Goal: Information Seeking & Learning: Check status

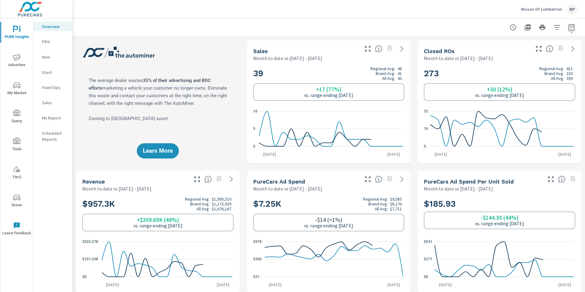
scroll to position [49, 0]
click at [49, 118] on p "My Report" at bounding box center [54, 118] width 25 height 6
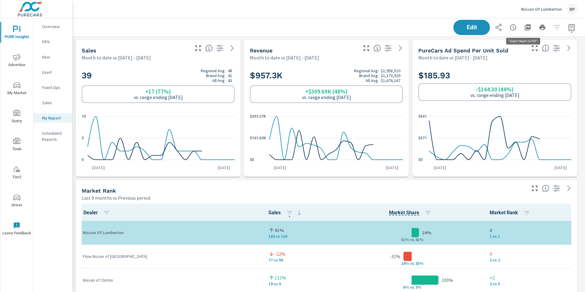
scroll to position [0, 0]
click at [525, 28] on icon "button" at bounding box center [528, 27] width 6 height 6
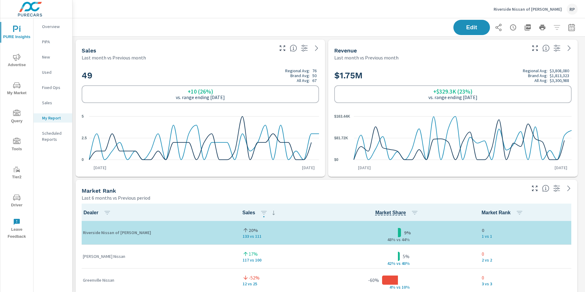
scroll to position [2185, 517]
click at [568, 6] on div "RP" at bounding box center [572, 9] width 11 height 11
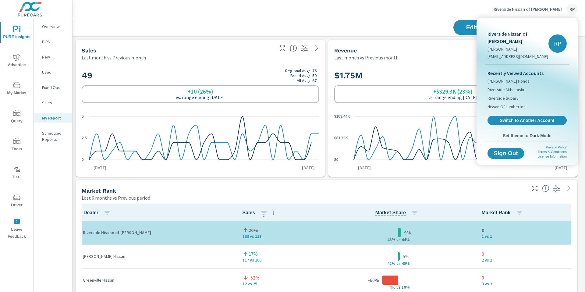
click at [527, 118] on div "Recently Viewed Accounts Phil Hughes Honda Riverside Mitsubishi Riverside Subar…" at bounding box center [527, 97] width 84 height 65
click at [530, 118] on span "Switch to Another Account" at bounding box center [527, 121] width 75 height 6
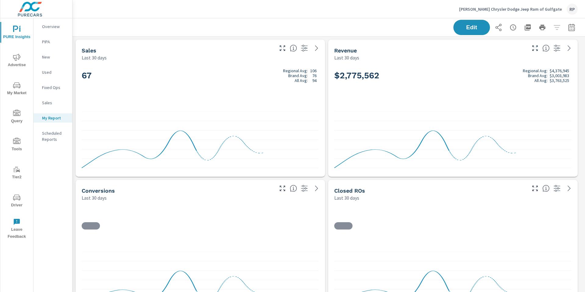
scroll to position [2465, 517]
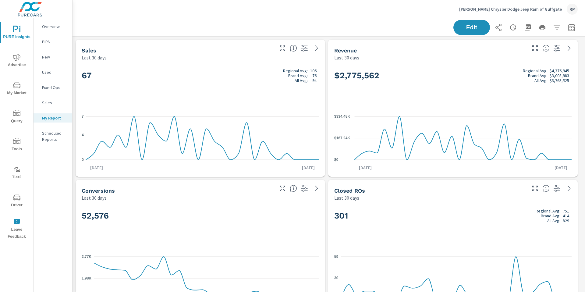
click at [17, 201] on icon "nav menu" at bounding box center [16, 197] width 7 height 7
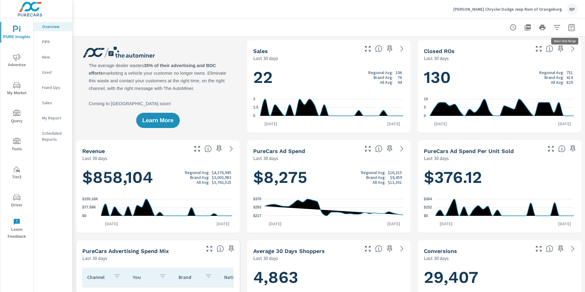
click at [569, 28] on icon "button" at bounding box center [571, 27] width 7 height 7
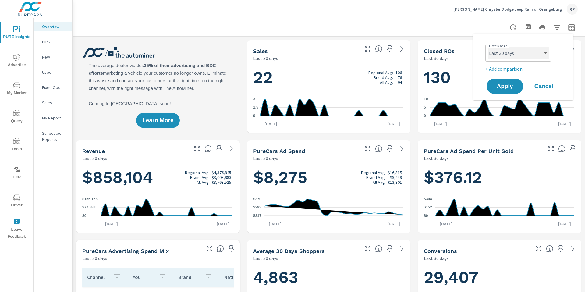
click at [517, 48] on select "Custom [DATE] Last week Last 7 days Last 14 days Last 30 days Last 45 days Last…" at bounding box center [518, 53] width 61 height 12
click at [488, 47] on select "Custom [DATE] Last week Last 7 days Last 14 days Last 30 days Last 45 days Last…" at bounding box center [518, 53] width 61 height 12
select select "Month to date"
click at [504, 87] on span "Apply" at bounding box center [504, 86] width 25 height 6
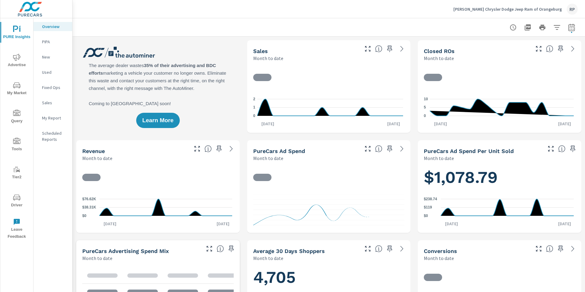
scroll to position [0, 0]
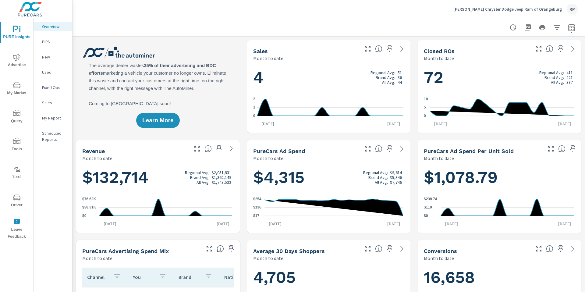
click at [565, 28] on button "button" at bounding box center [571, 27] width 12 height 12
select select "Month to date"
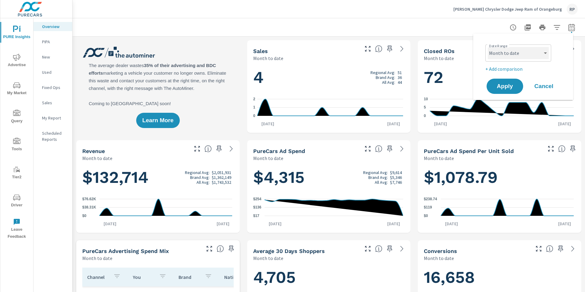
click at [519, 53] on select "Custom [DATE] Last week Last 7 days Last 14 days Last 30 days Last 45 days Last…" at bounding box center [518, 53] width 61 height 12
click at [488, 47] on select "Custom [DATE] Last week Last 7 days Last 14 days Last 30 days Last 45 days Last…" at bounding box center [518, 53] width 61 height 12
click at [501, 71] on p "+ Add comparison" at bounding box center [524, 68] width 78 height 7
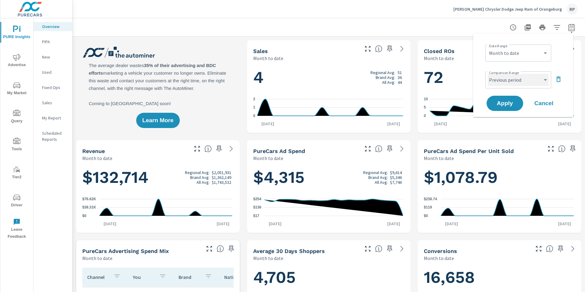
click at [520, 76] on select "Custom Previous period Previous month Previous year" at bounding box center [518, 80] width 61 height 12
click at [488, 74] on select "Custom Previous period Previous month Previous year" at bounding box center [518, 80] width 61 height 12
select select "custom"
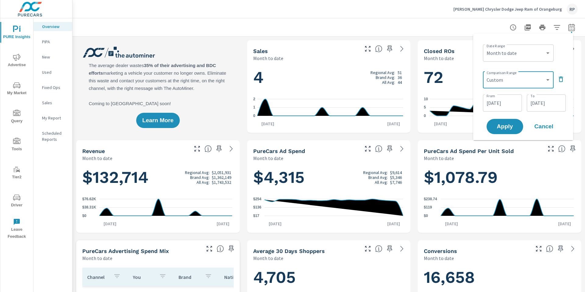
click at [502, 101] on input "[DATE]" at bounding box center [502, 103] width 34 height 12
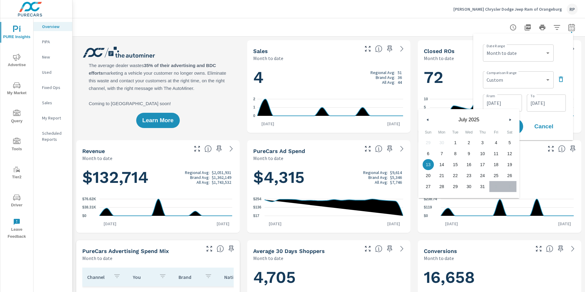
click at [455, 140] on span "1" at bounding box center [455, 143] width 14 height 8
type input "[DATE]"
click at [540, 101] on input "[DATE]" at bounding box center [546, 103] width 34 height 12
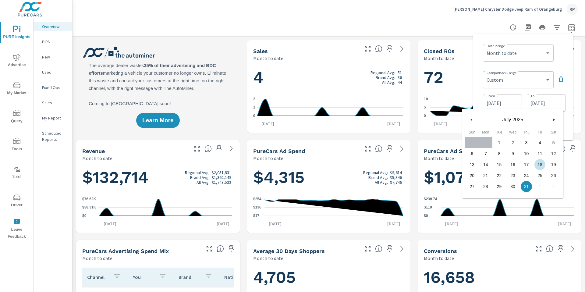
drag, startPoint x: 534, startPoint y: 164, endPoint x: 535, endPoint y: 161, distance: 3.7
click at [535, 164] on span "18" at bounding box center [540, 165] width 14 height 8
type input "[DATE]"
click at [559, 64] on div "Date Range Custom Yesterday Last week Last 7 days Last 14 days Last 30 days Las…" at bounding box center [523, 86] width 90 height 97
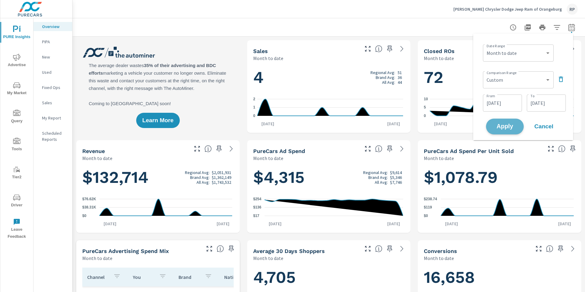
click at [513, 123] on button "Apply" at bounding box center [505, 127] width 38 height 16
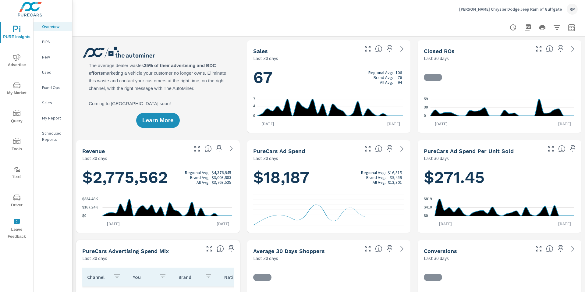
scroll to position [0, 0]
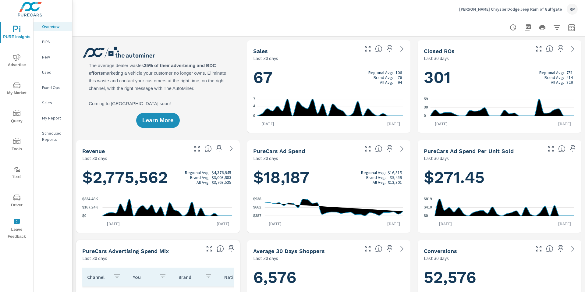
click at [569, 31] on button "button" at bounding box center [571, 27] width 12 height 12
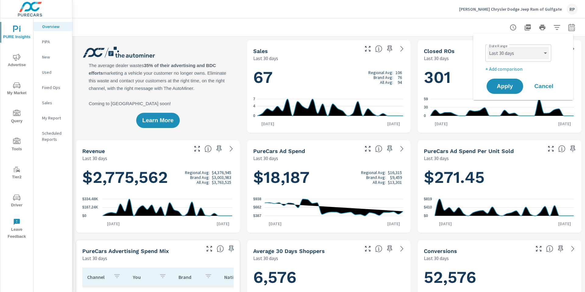
click at [536, 54] on select "Custom [DATE] Last week Last 7 days Last 14 days Last 30 days Last 45 days Last…" at bounding box center [518, 53] width 61 height 12
click at [488, 47] on select "Custom [DATE] Last week Last 7 days Last 14 days Last 30 days Last 45 days Last…" at bounding box center [518, 53] width 61 height 12
select select "Month to date"
click at [509, 70] on p "+ Add comparison" at bounding box center [524, 68] width 78 height 7
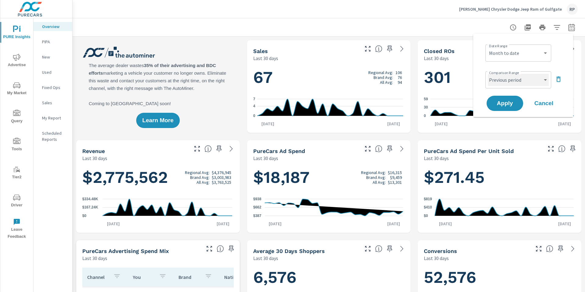
click at [534, 81] on select "Custom Previous period Previous month Previous year" at bounding box center [518, 80] width 61 height 12
click at [488, 74] on select "Custom Previous period Previous month Previous year" at bounding box center [518, 80] width 61 height 12
select select "custom"
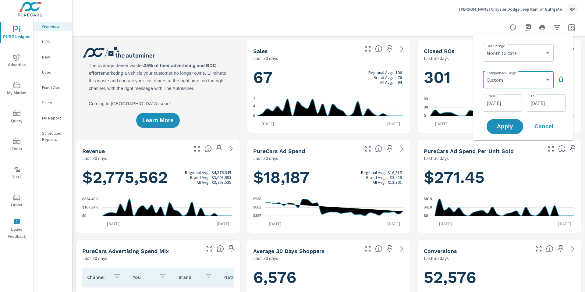
click at [511, 105] on input "[DATE]" at bounding box center [502, 103] width 34 height 12
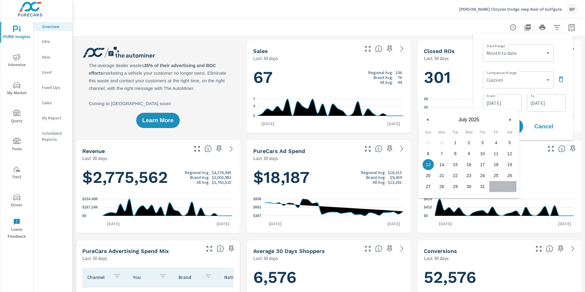
click at [458, 140] on span "1" at bounding box center [455, 143] width 14 height 8
type input "[DATE]"
click at [544, 105] on input "[DATE]" at bounding box center [546, 103] width 34 height 12
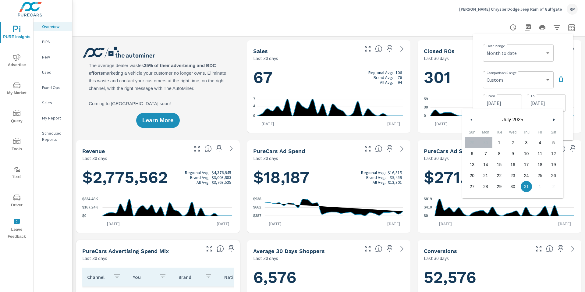
click at [541, 161] on span "18" at bounding box center [540, 165] width 14 height 8
type input "[DATE]"
click at [558, 57] on div "Date Range Custom [DATE] Last week Last 7 days Last 14 days Last 30 days Last 4…" at bounding box center [524, 52] width 83 height 21
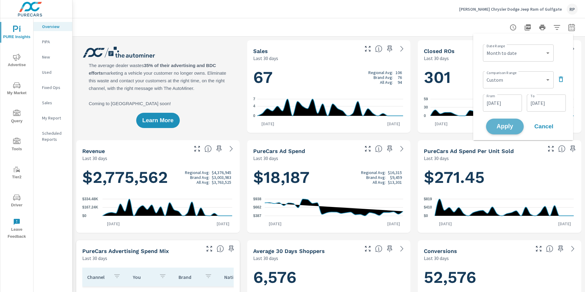
click at [515, 128] on span "Apply" at bounding box center [504, 127] width 25 height 6
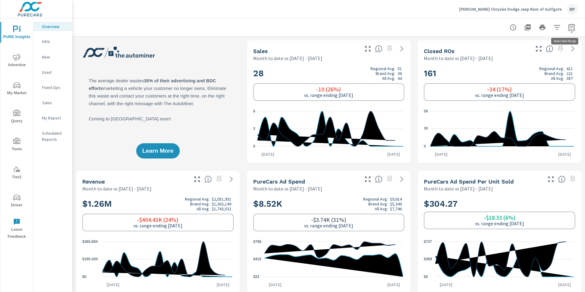
click at [569, 29] on icon "button" at bounding box center [571, 28] width 4 height 2
select select "Month to date"
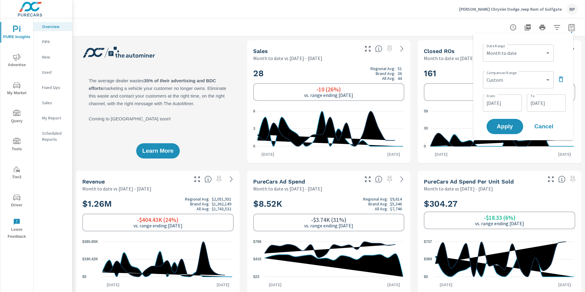
click at [544, 100] on input "[DATE]" at bounding box center [546, 103] width 34 height 12
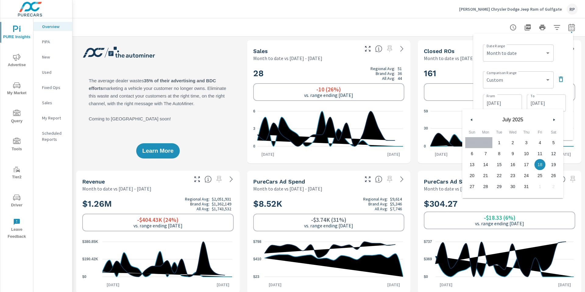
drag, startPoint x: 489, startPoint y: 161, endPoint x: 519, endPoint y: 138, distance: 38.0
click at [489, 161] on span "14" at bounding box center [486, 165] width 14 height 8
type input "[DATE]"
click at [566, 53] on div "Date Range Custom [DATE] Last week Last 7 days Last 14 days Last 30 days Last 4…" at bounding box center [523, 86] width 90 height 97
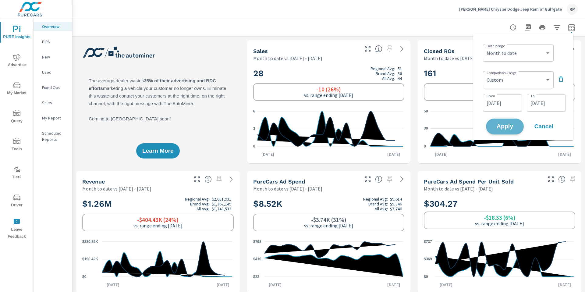
click at [501, 127] on span "Apply" at bounding box center [504, 127] width 25 height 6
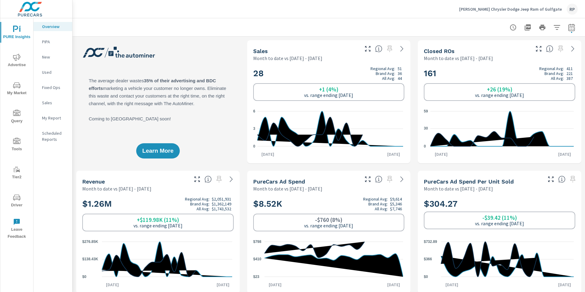
click at [14, 60] on icon "nav menu" at bounding box center [16, 57] width 7 height 7
